Goal: Transaction & Acquisition: Purchase product/service

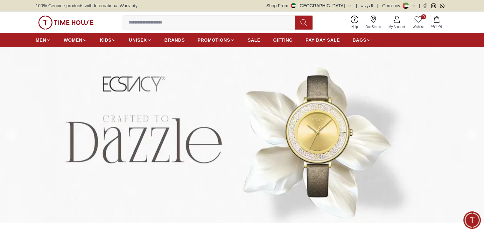
click at [469, 141] on button at bounding box center [472, 135] width 23 height 176
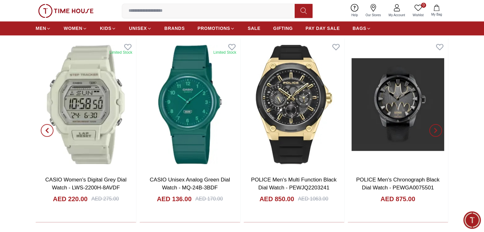
scroll to position [1070, 0]
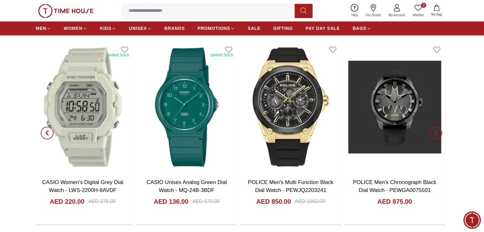
click at [237, 128] on div "Limited Stock POLICE Women's Analog Yellow Dial Watch - PL.16037BSG/22M AED 559…" at bounding box center [30, 133] width 413 height 184
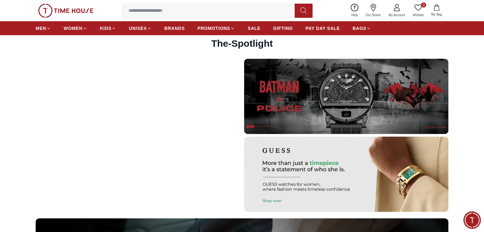
scroll to position [1709, 0]
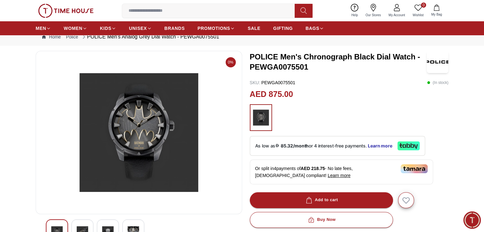
scroll to position [104, 0]
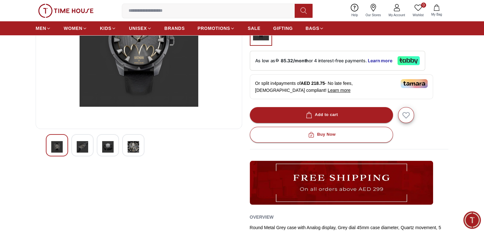
click at [81, 151] on img at bounding box center [82, 147] width 11 height 15
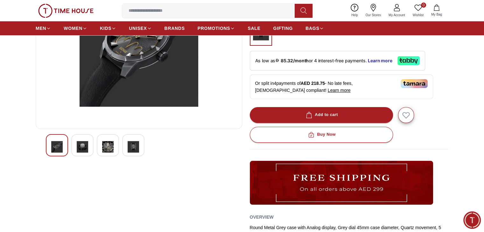
click at [81, 151] on img at bounding box center [82, 147] width 11 height 15
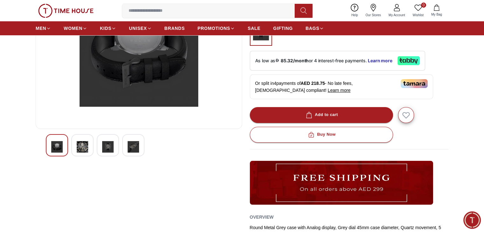
scroll to position [90, 0]
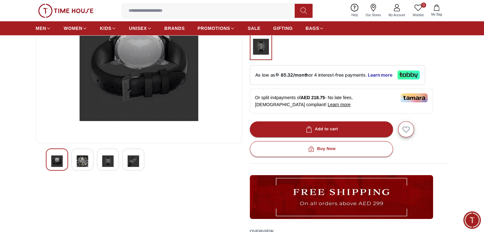
click at [81, 151] on div at bounding box center [82, 160] width 22 height 22
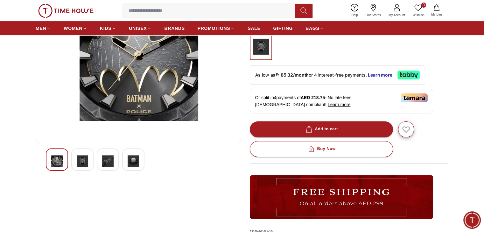
click at [81, 151] on div at bounding box center [82, 160] width 22 height 22
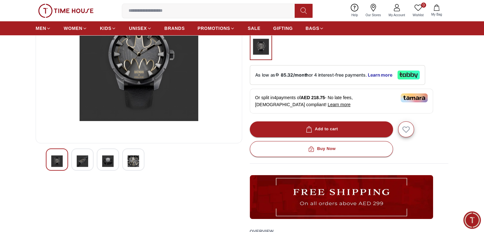
click at [81, 151] on div at bounding box center [82, 160] width 22 height 22
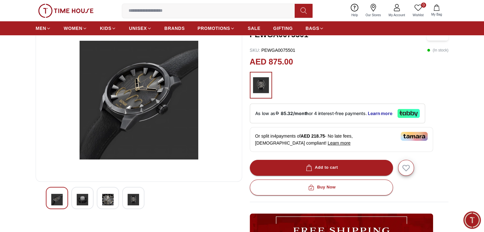
scroll to position [52, 0]
